Goal: Information Seeking & Learning: Learn about a topic

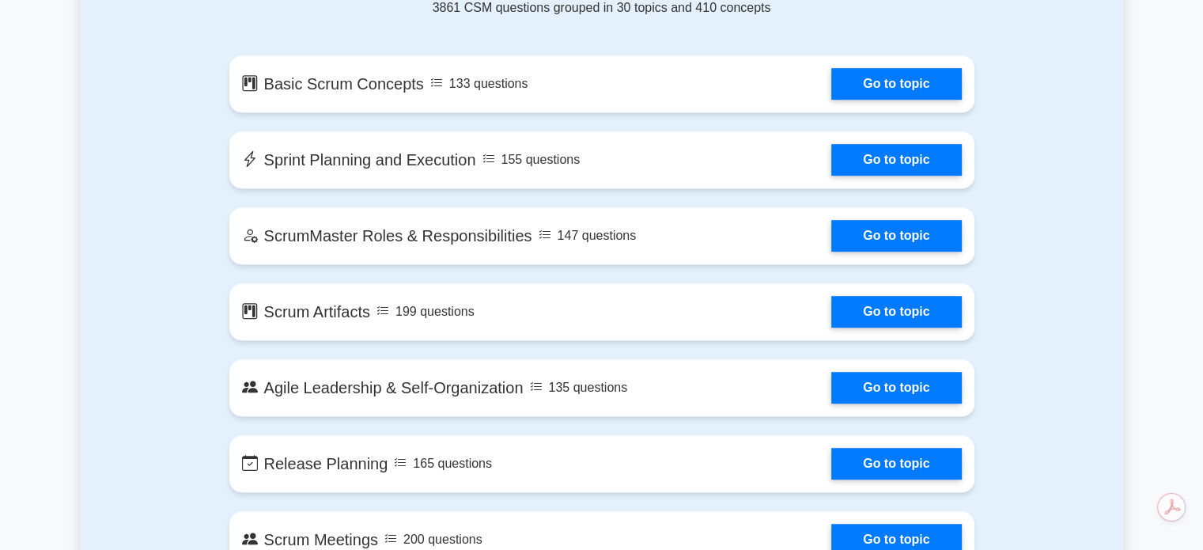
scroll to position [878, 0]
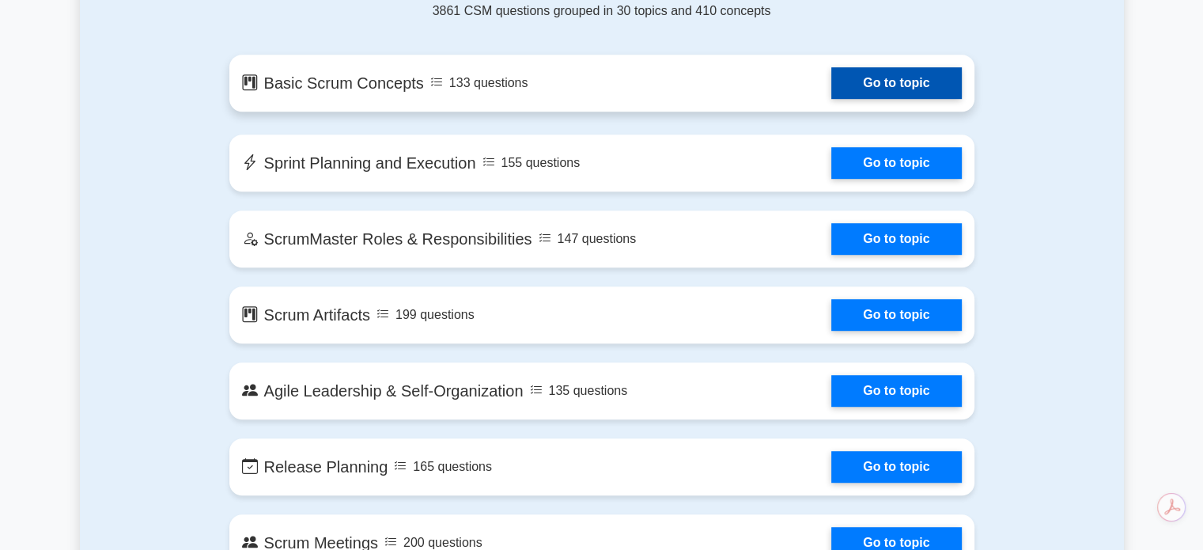
click at [880, 83] on link "Go to topic" at bounding box center [896, 83] width 130 height 32
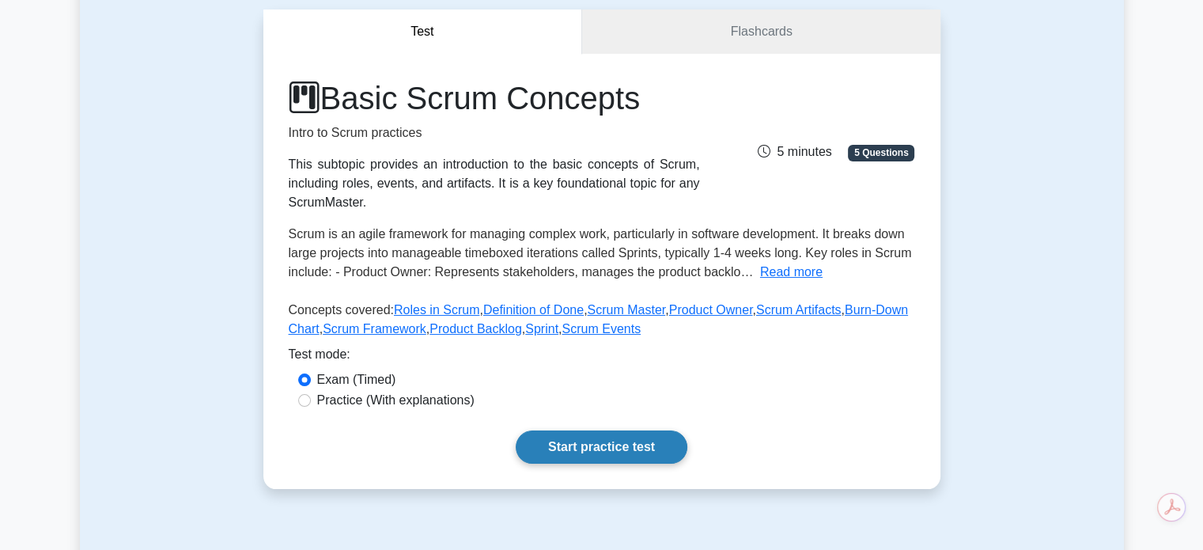
click at [601, 433] on link "Start practice test" at bounding box center [602, 446] width 172 height 33
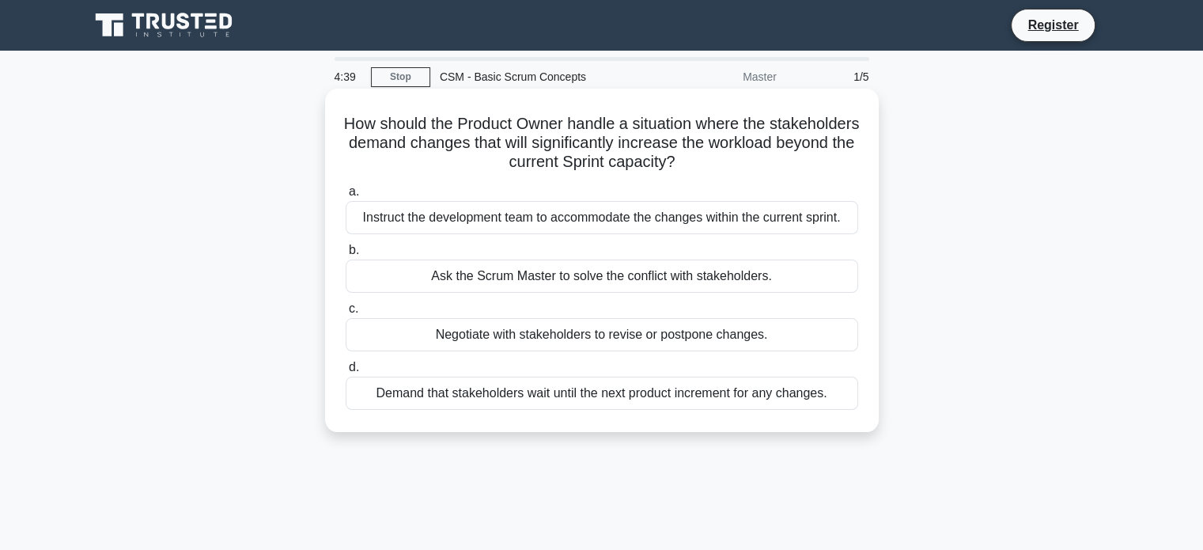
click at [638, 331] on div "Negotiate with stakeholders to revise or postpone changes." at bounding box center [602, 334] width 512 height 33
click at [346, 314] on input "c. Negotiate with stakeholders to revise or postpone changes." at bounding box center [346, 309] width 0 height 10
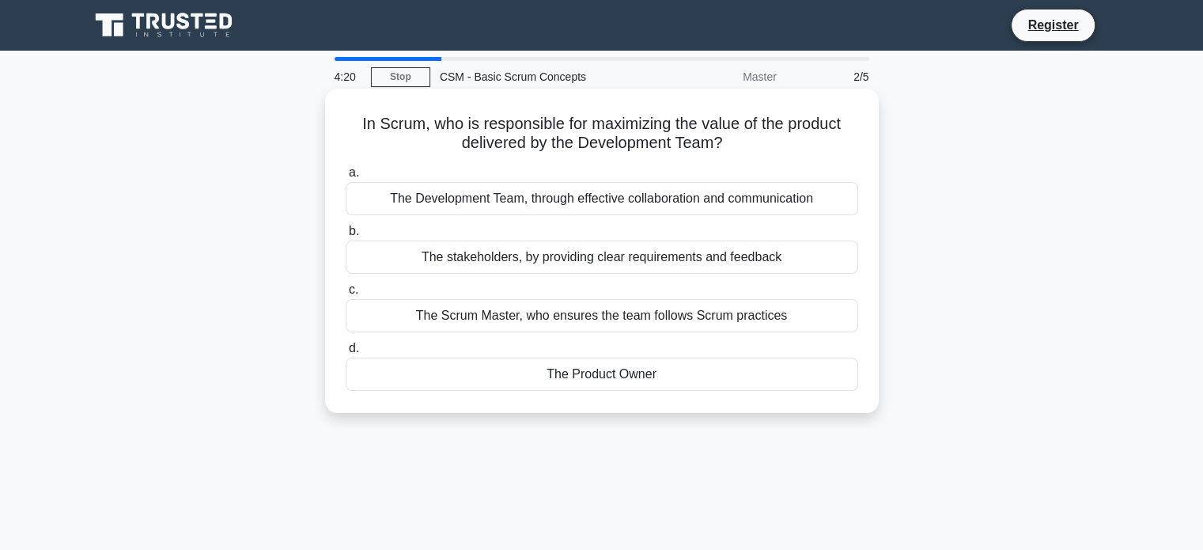
click at [572, 259] on div "The stakeholders, by providing clear requirements and feedback" at bounding box center [602, 256] width 512 height 33
click at [346, 236] on input "b. The stakeholders, by providing clear requirements and feedback" at bounding box center [346, 231] width 0 height 10
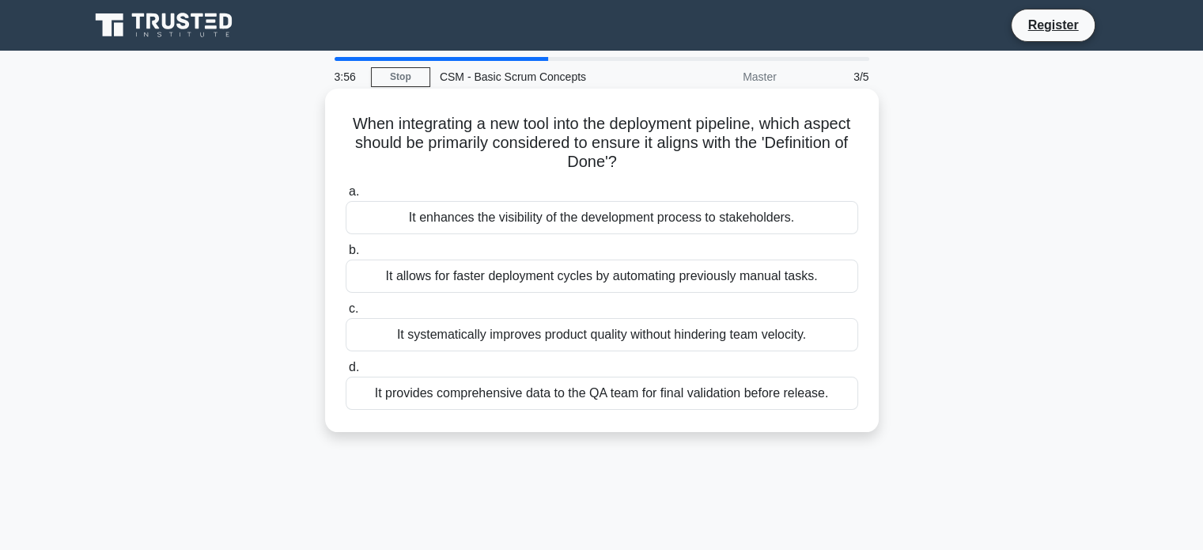
click at [489, 406] on div "It provides comprehensive data to the QA team for final validation before relea…" at bounding box center [602, 392] width 512 height 33
click at [346, 372] on input "d. It provides comprehensive data to the QA team for final validation before re…" at bounding box center [346, 367] width 0 height 10
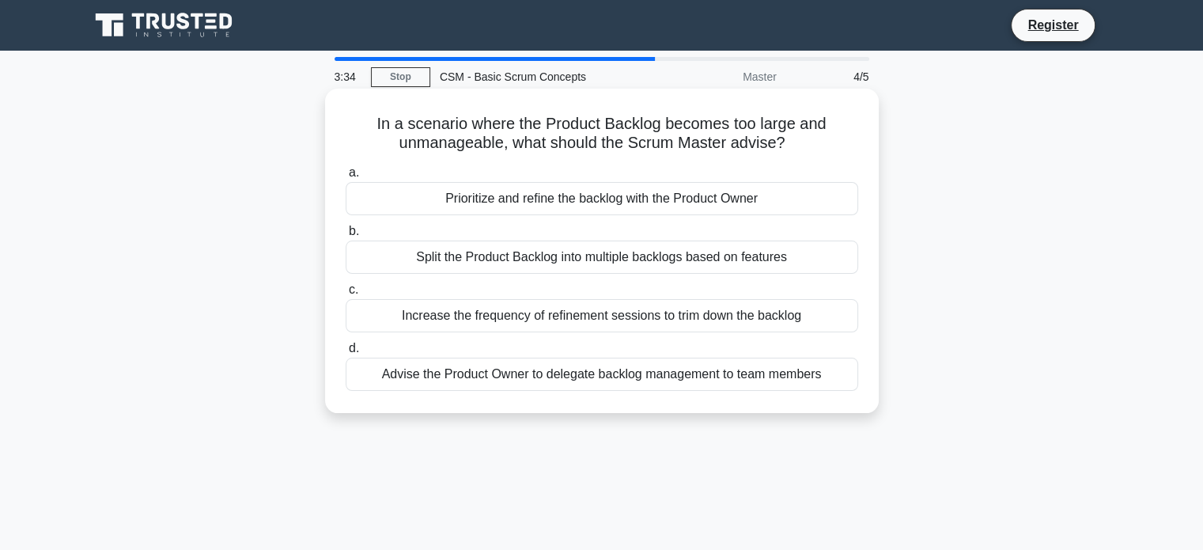
click at [563, 270] on div "Split the Product Backlog into multiple backlogs based on features" at bounding box center [602, 256] width 512 height 33
click at [346, 236] on input "b. Split the Product Backlog into multiple backlogs based on features" at bounding box center [346, 231] width 0 height 10
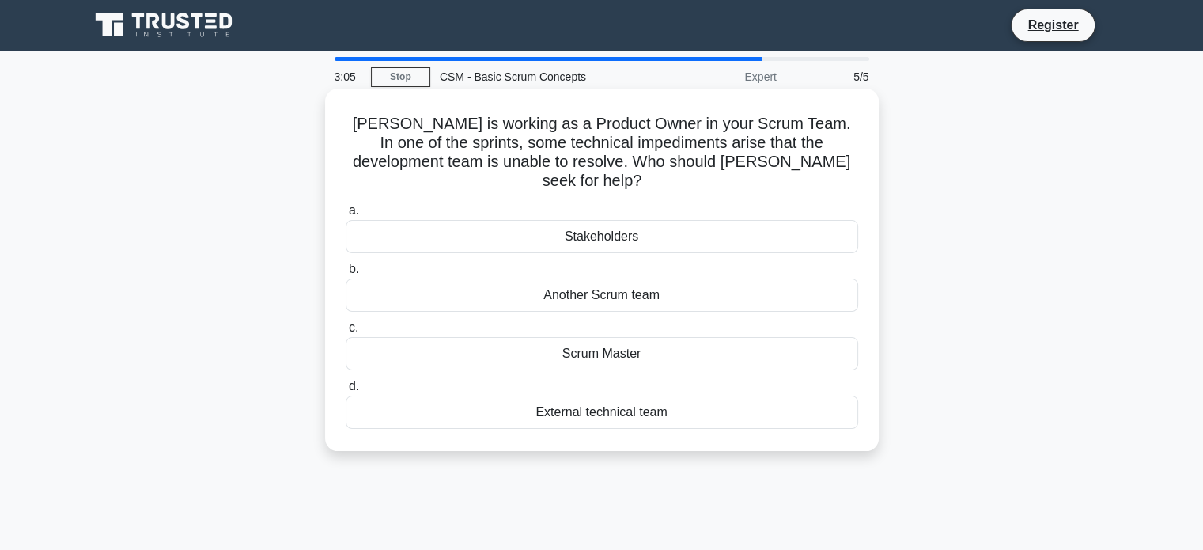
click at [572, 337] on div "Scrum Master" at bounding box center [602, 353] width 512 height 33
click at [346, 331] on input "c. Scrum Master" at bounding box center [346, 328] width 0 height 10
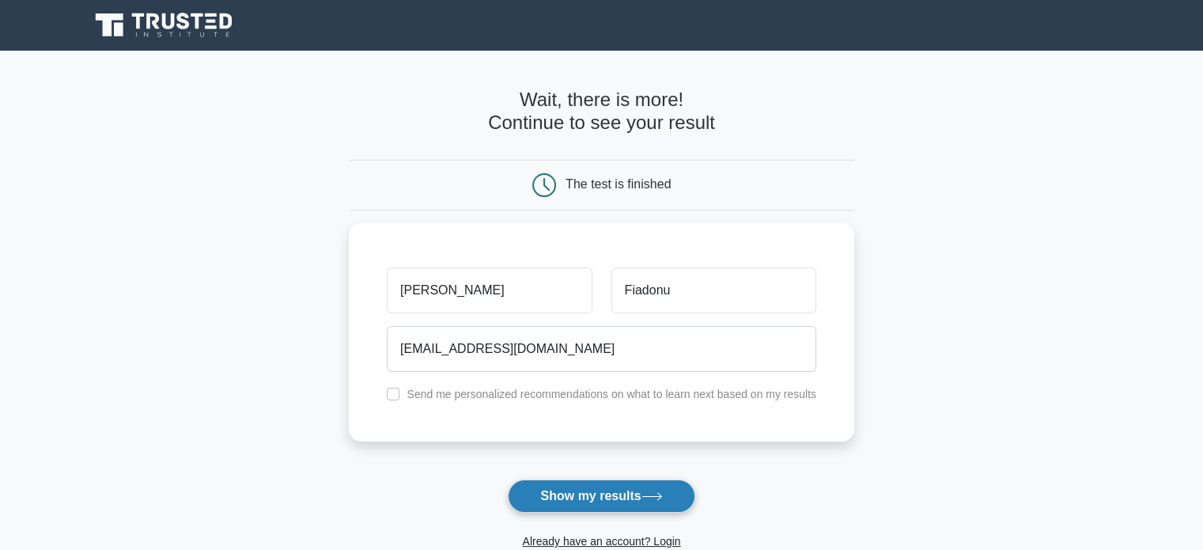
click at [610, 490] on button "Show my results" at bounding box center [601, 495] width 187 height 33
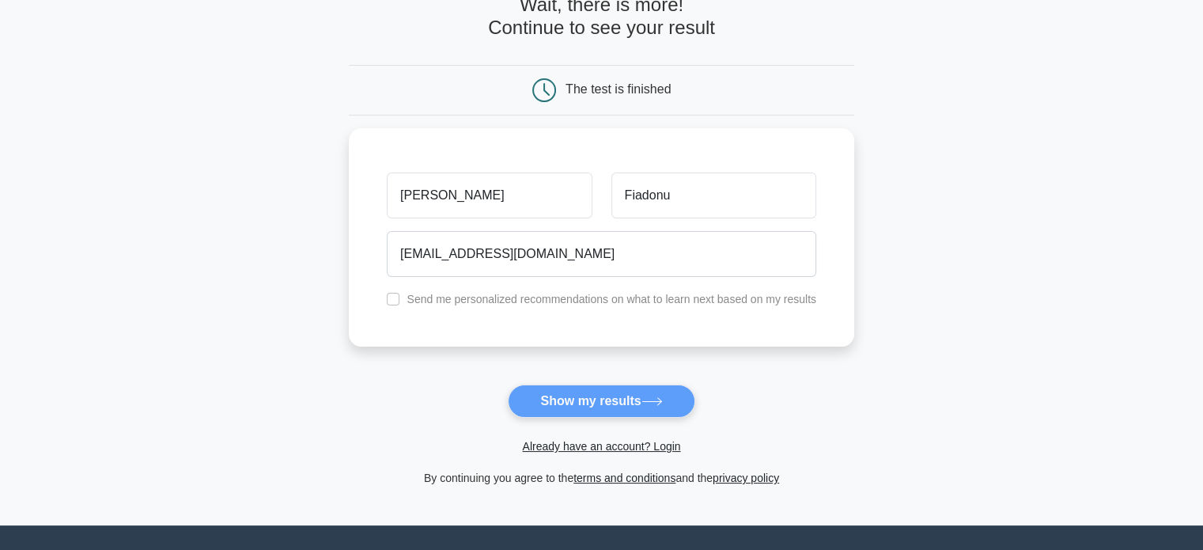
scroll to position [101, 0]
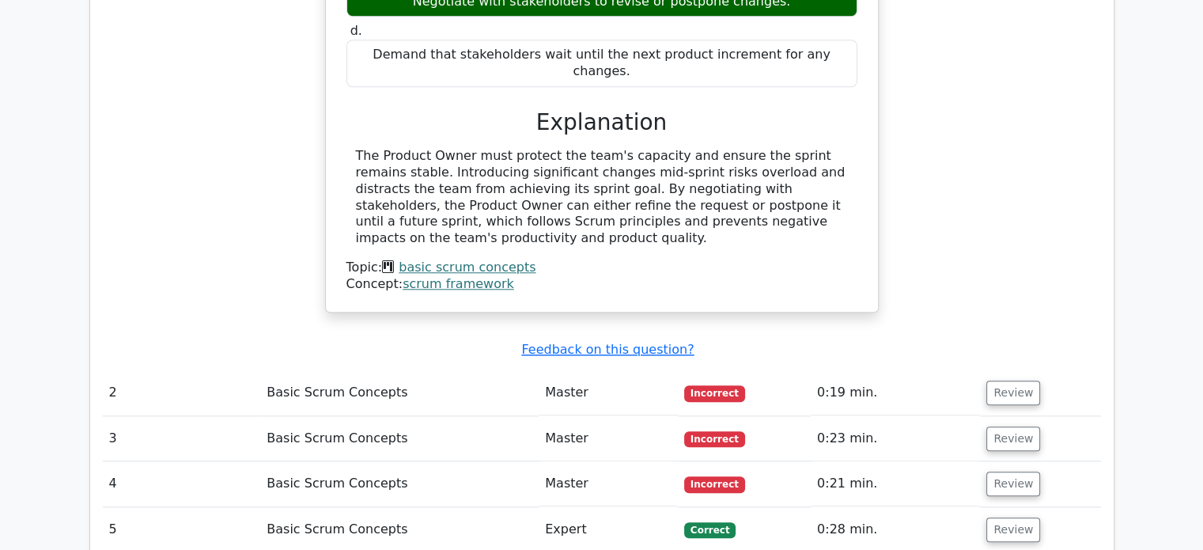
scroll to position [1483, 0]
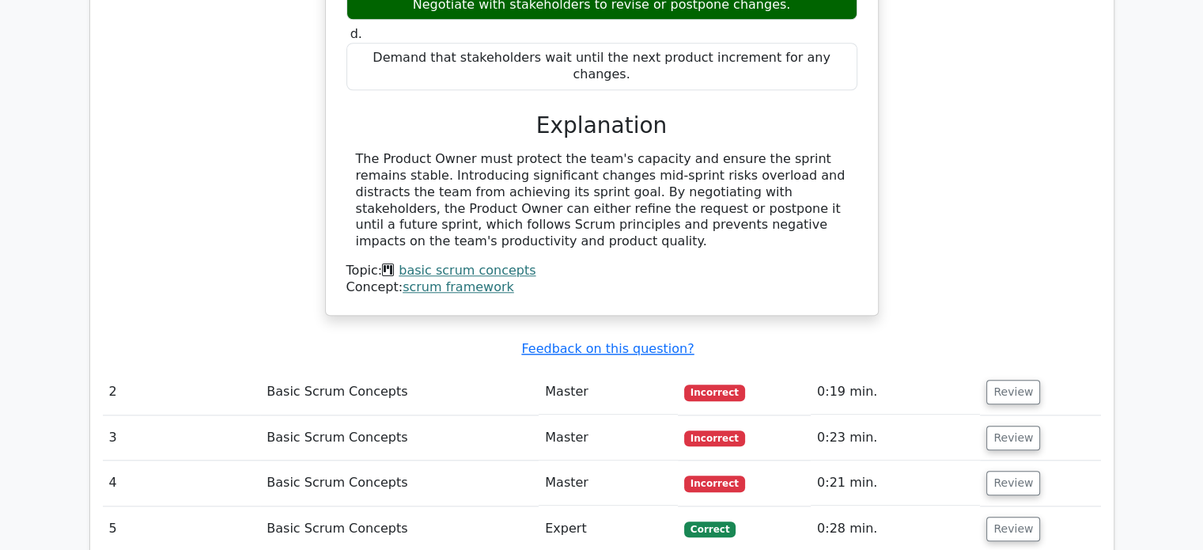
click at [1010, 369] on td "Review" at bounding box center [1040, 391] width 120 height 45
click at [1004, 380] on button "Review" at bounding box center [1013, 392] width 54 height 25
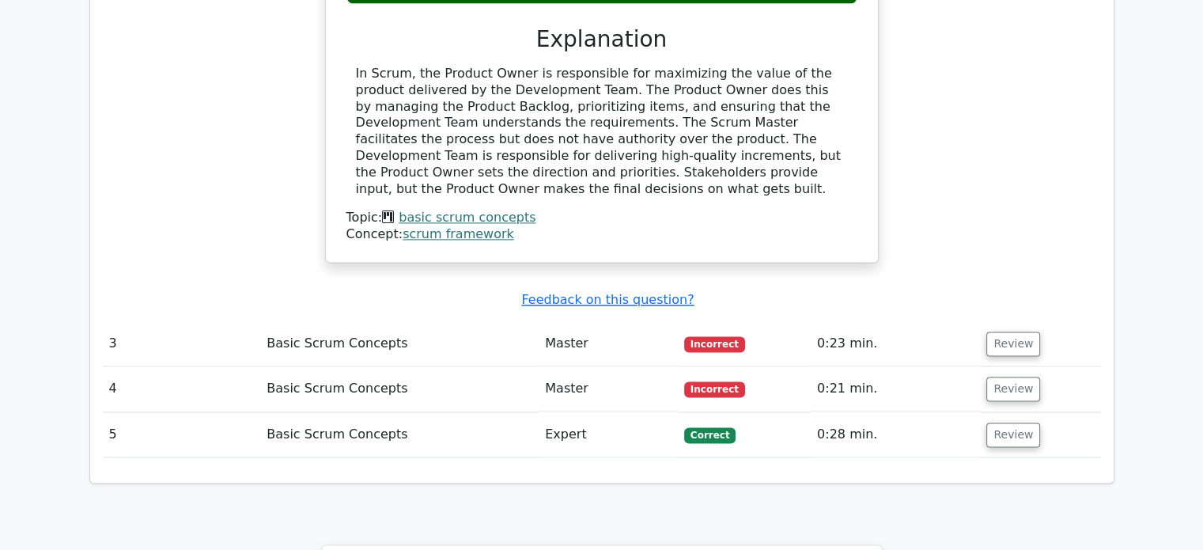
scroll to position [2201, 0]
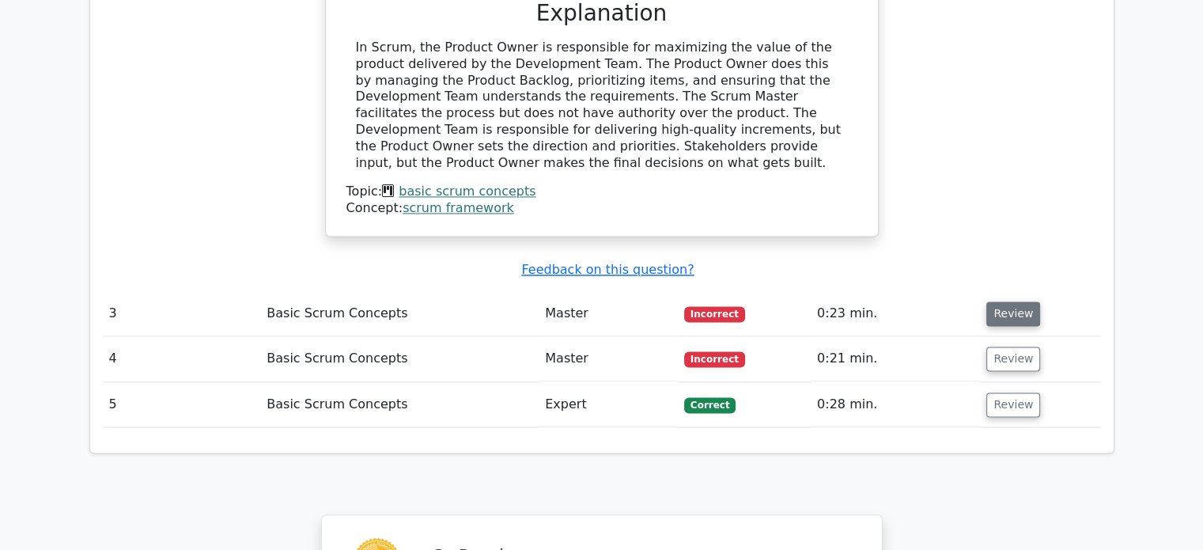
click at [1014, 301] on button "Review" at bounding box center [1013, 313] width 54 height 25
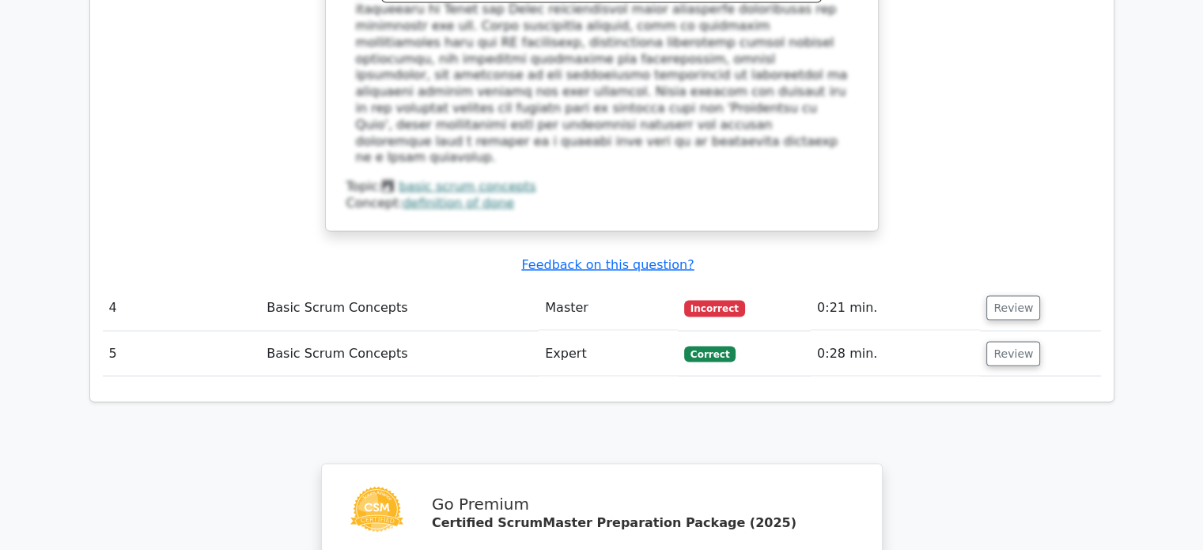
scroll to position [3062, 0]
click at [1013, 296] on button "Review" at bounding box center [1013, 308] width 54 height 25
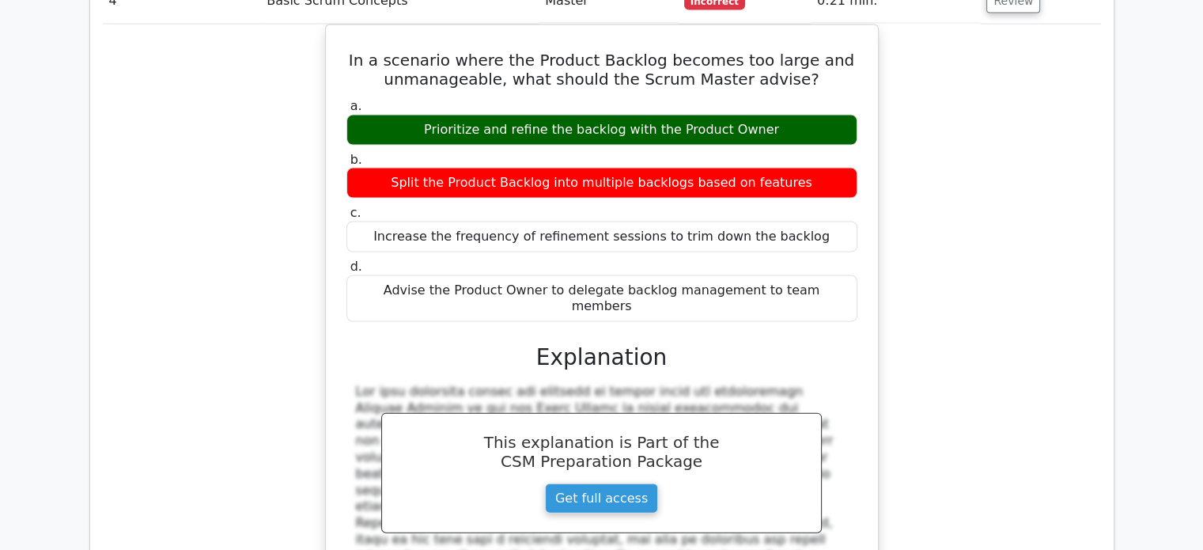
scroll to position [3371, 0]
